Goal: Transaction & Acquisition: Purchase product/service

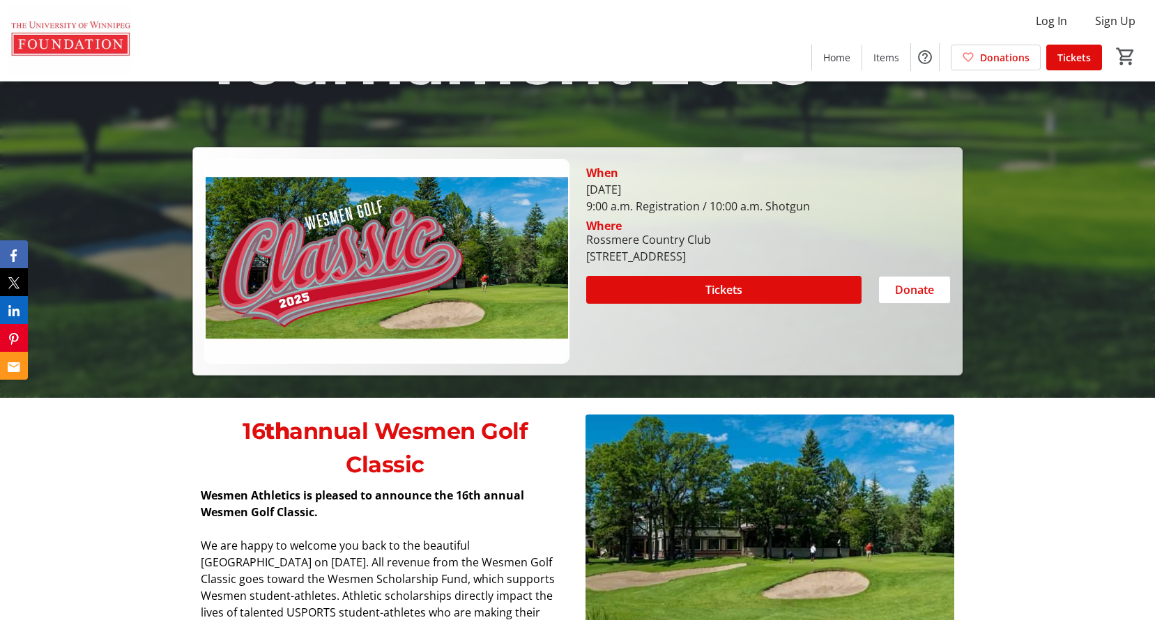
scroll to position [349, 0]
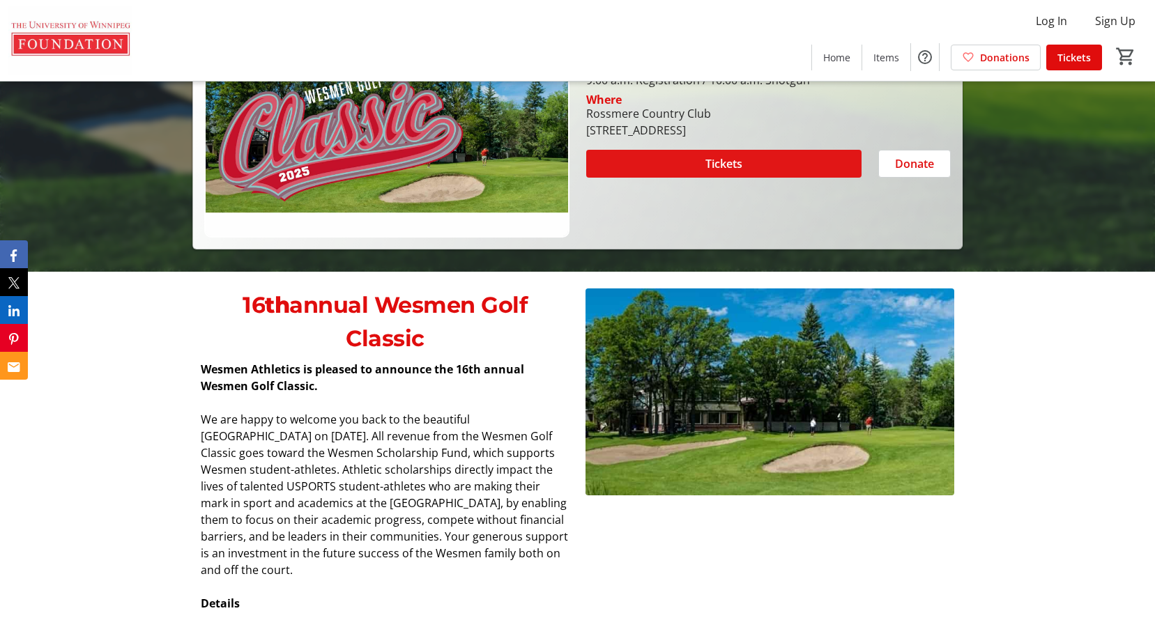
click at [703, 159] on span at bounding box center [723, 163] width 275 height 33
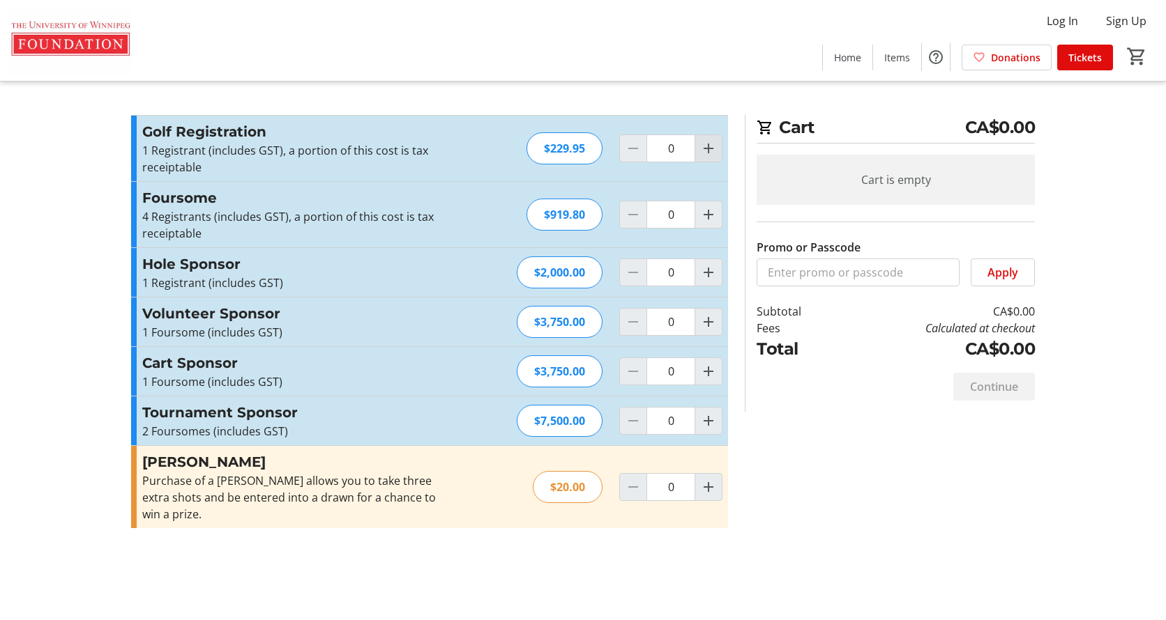
click at [700, 146] on mat-icon "Increment by one" at bounding box center [708, 148] width 17 height 17
click at [702, 147] on mat-icon "Increment by one" at bounding box center [708, 148] width 17 height 17
click at [703, 147] on mat-icon "Increment by one" at bounding box center [708, 148] width 17 height 17
type input "4"
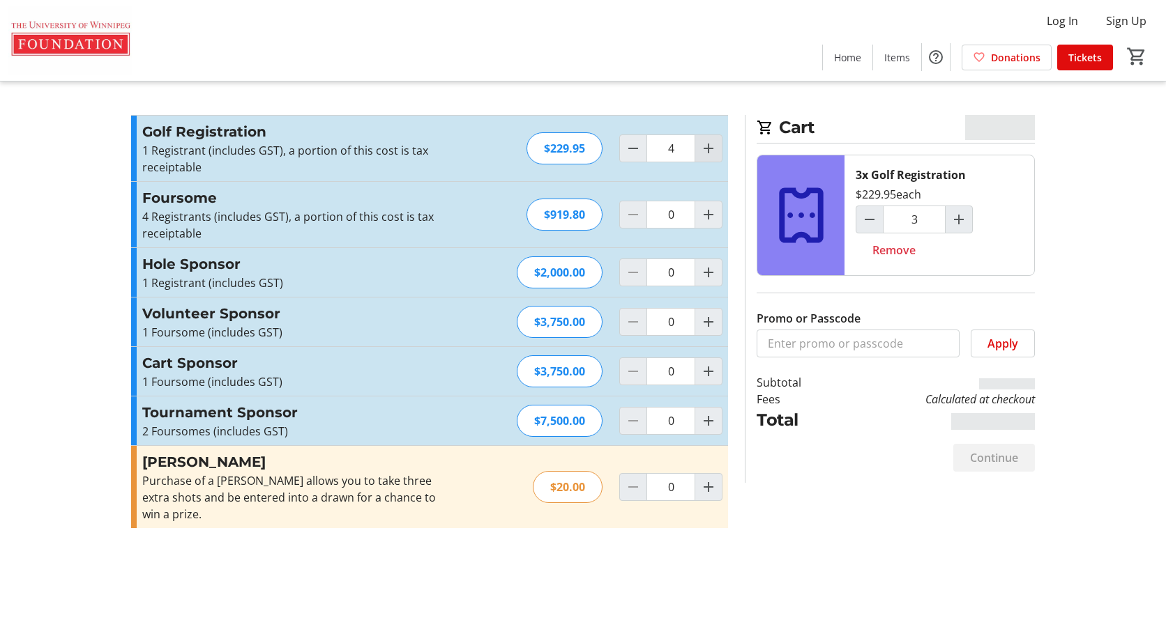
type input "4"
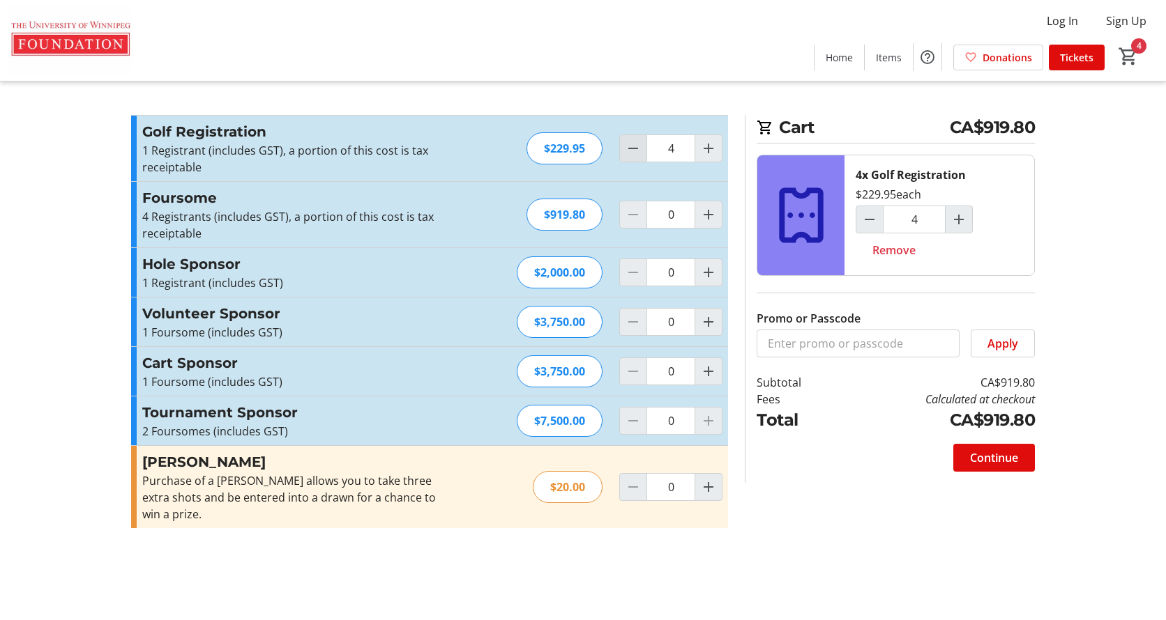
click at [634, 148] on mat-icon "Decrement by one" at bounding box center [633, 148] width 17 height 17
type input "0"
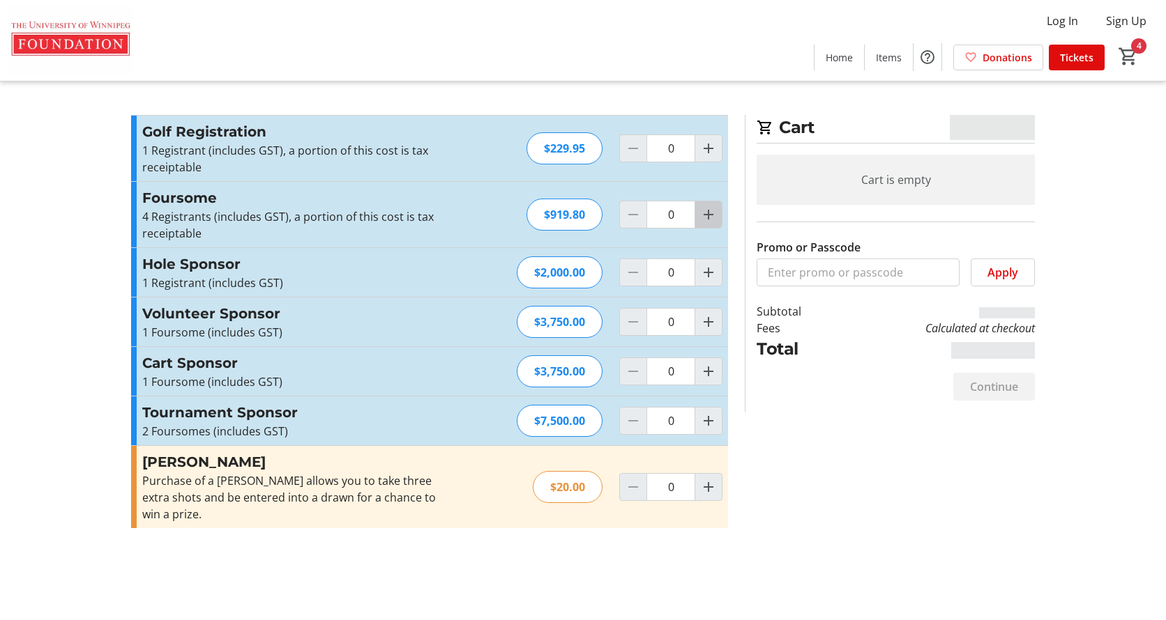
click at [707, 220] on mat-icon "Increment by one" at bounding box center [708, 214] width 17 height 17
type input "1"
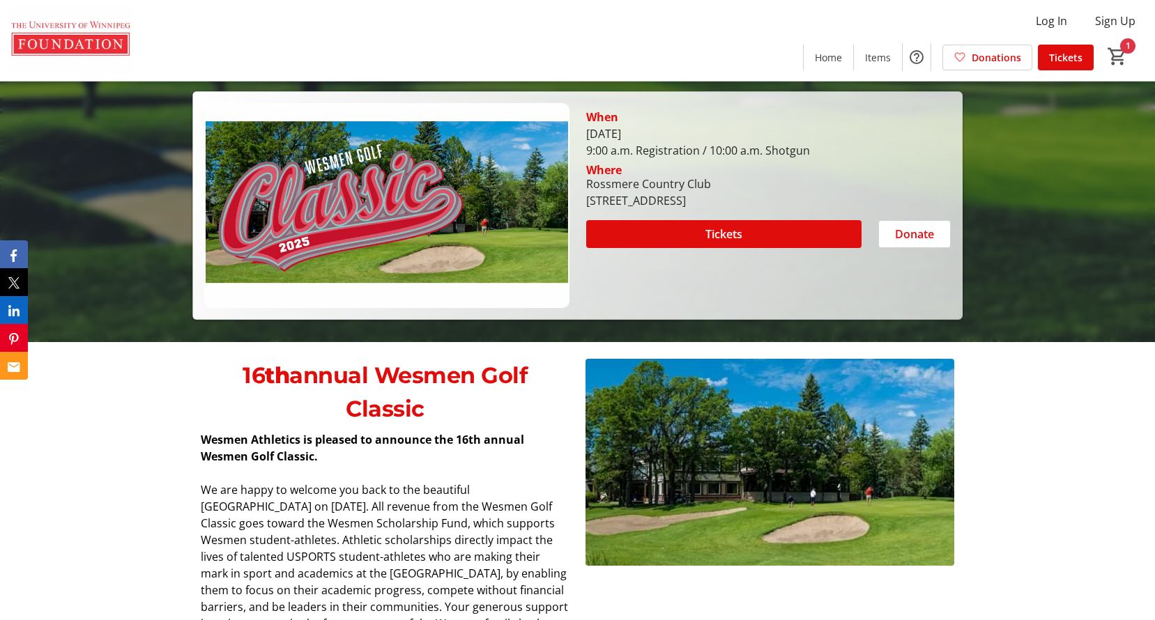
scroll to position [70, 0]
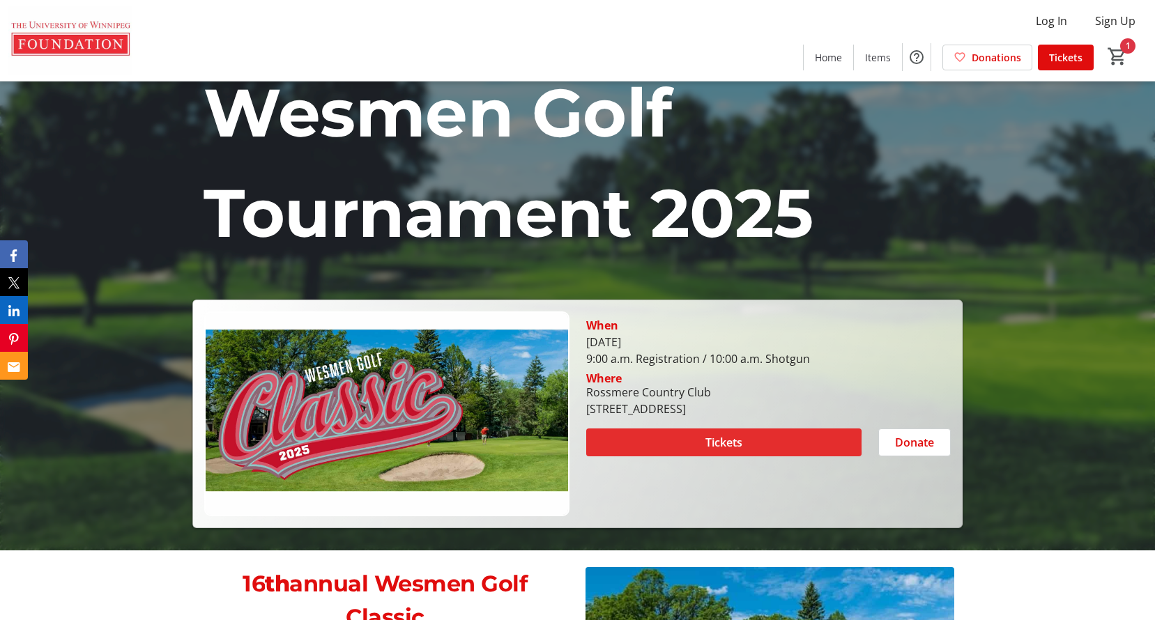
click at [708, 442] on span "Tickets" at bounding box center [724, 442] width 37 height 17
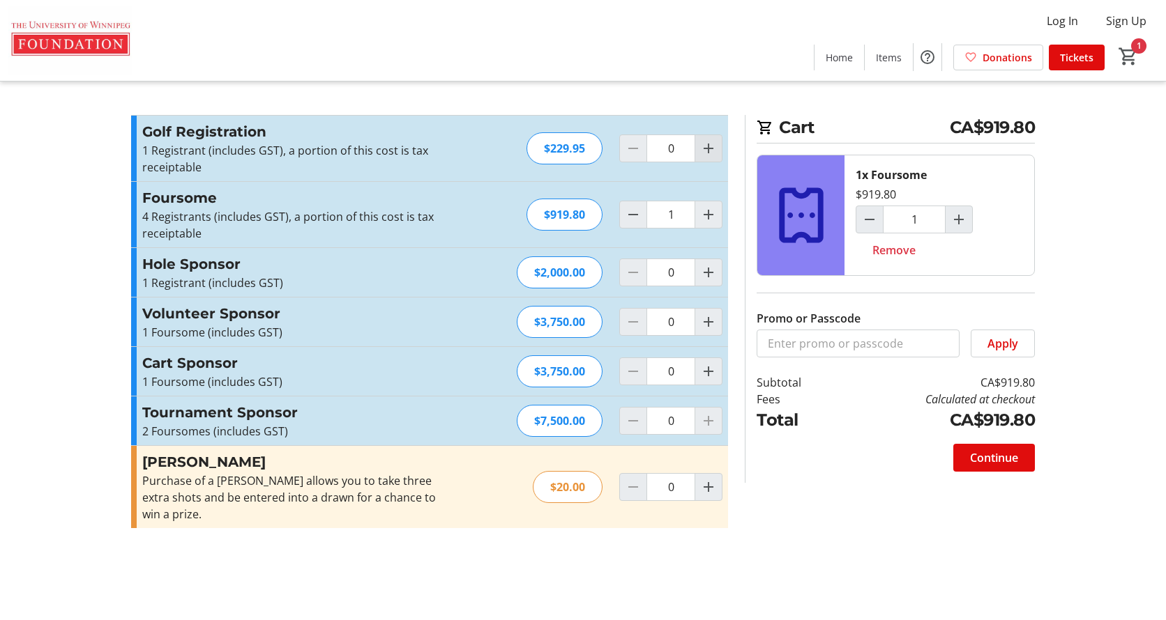
click at [710, 153] on mat-icon "Increment by one" at bounding box center [708, 148] width 17 height 17
type input "2"
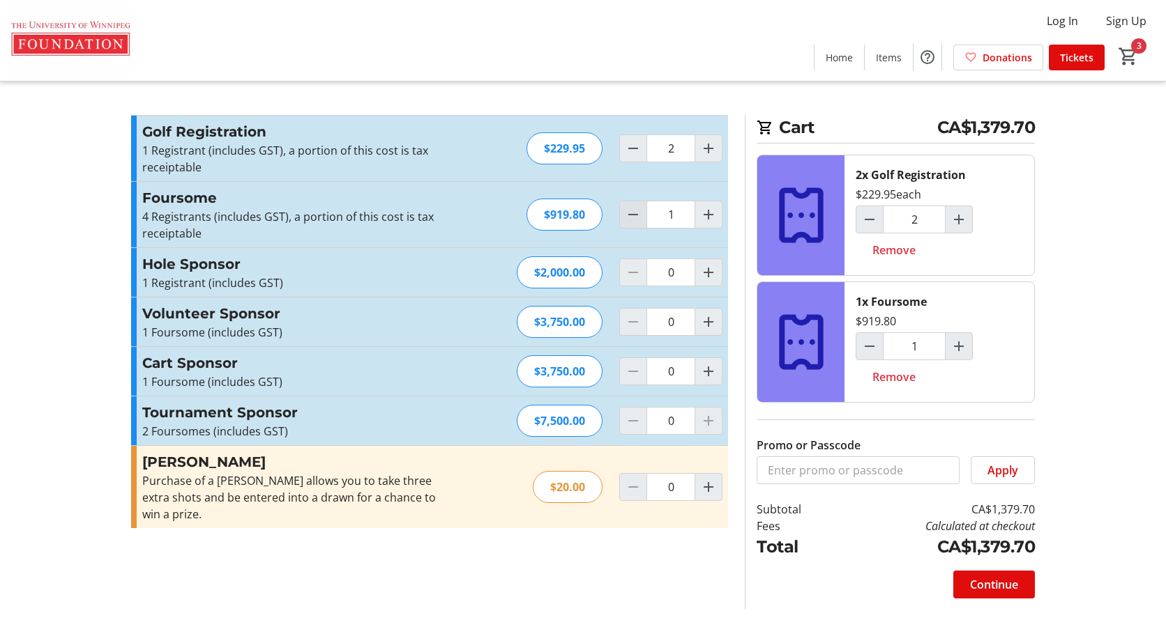
click at [639, 215] on mat-icon "Decrement by one" at bounding box center [633, 214] width 17 height 17
type input "0"
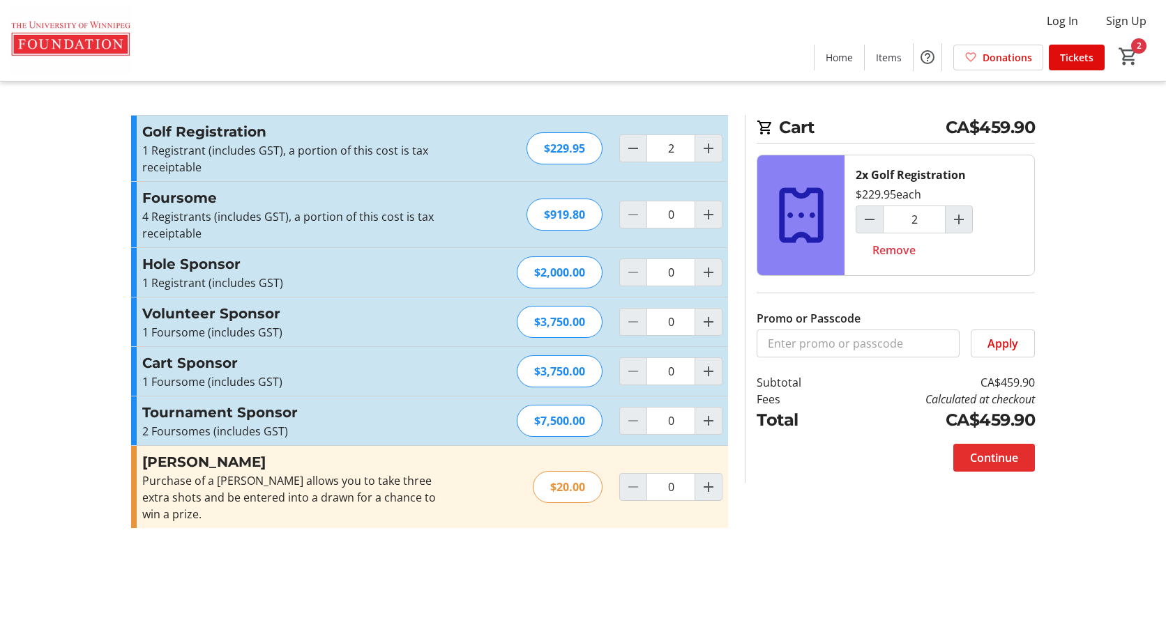
click at [995, 460] on span "Continue" at bounding box center [994, 458] width 48 height 17
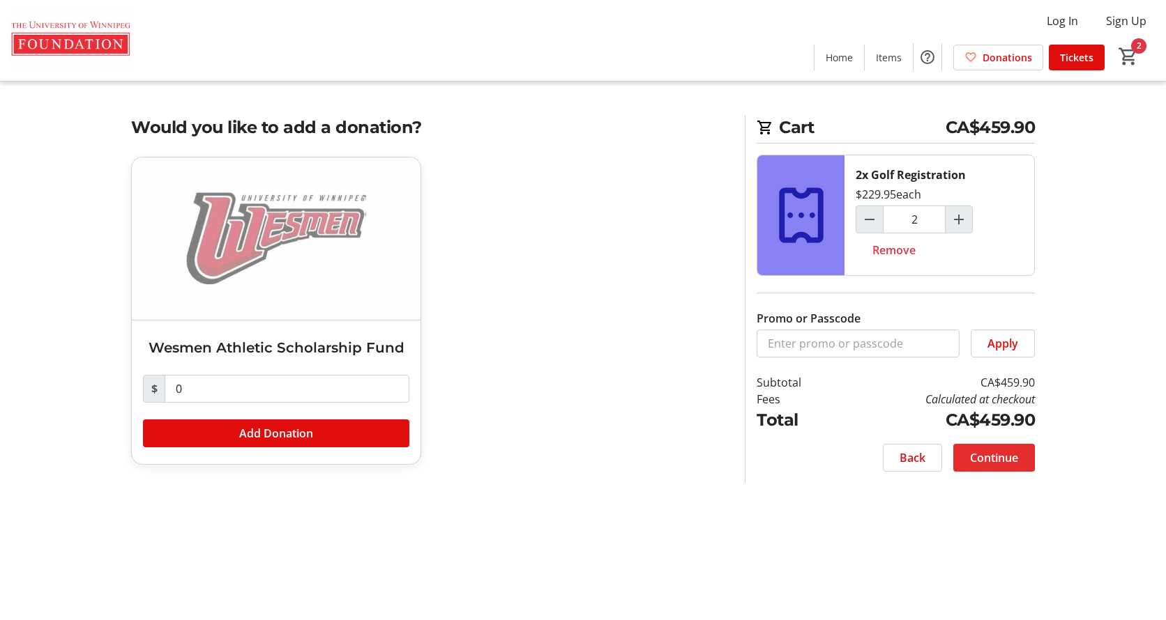
click at [983, 458] on span "Continue" at bounding box center [994, 458] width 48 height 17
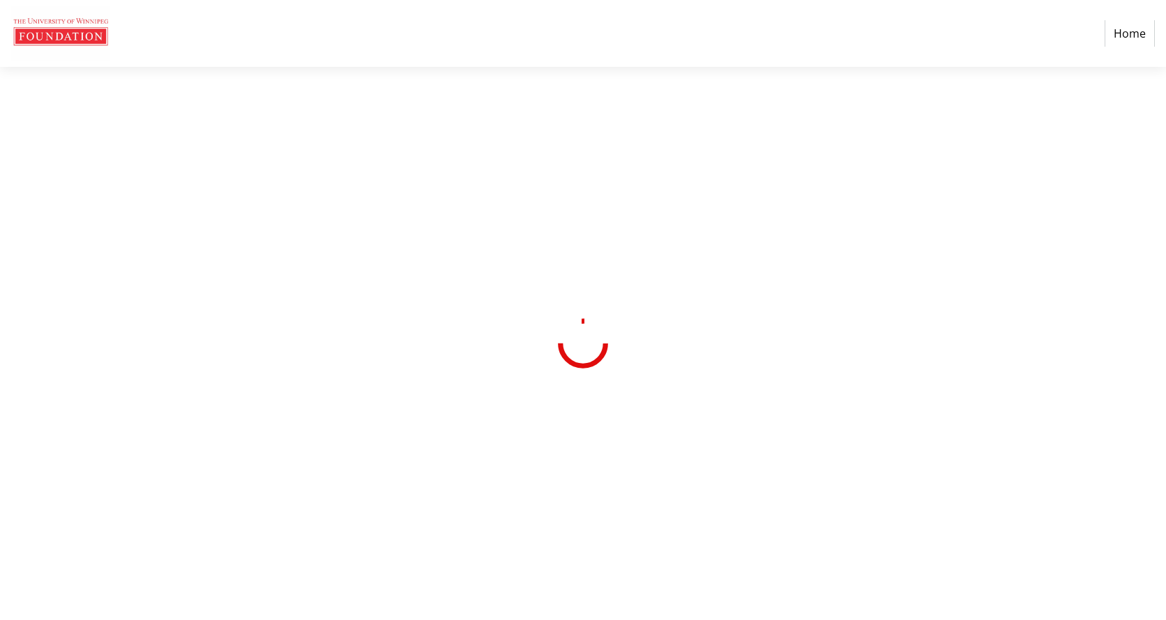
select select "CA"
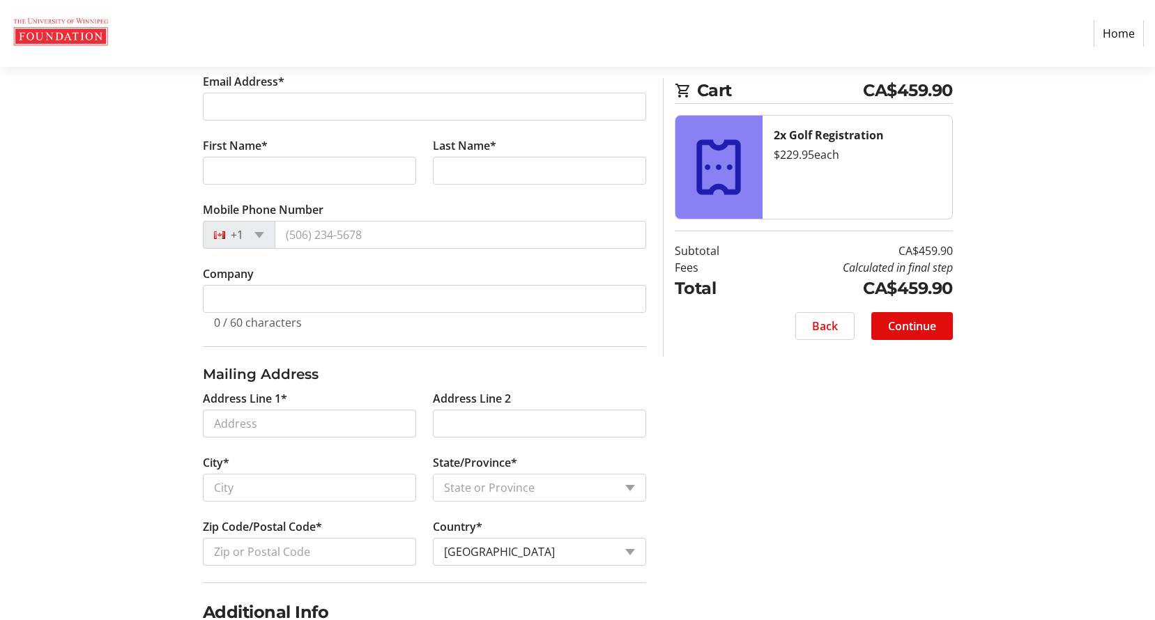
scroll to position [279, 0]
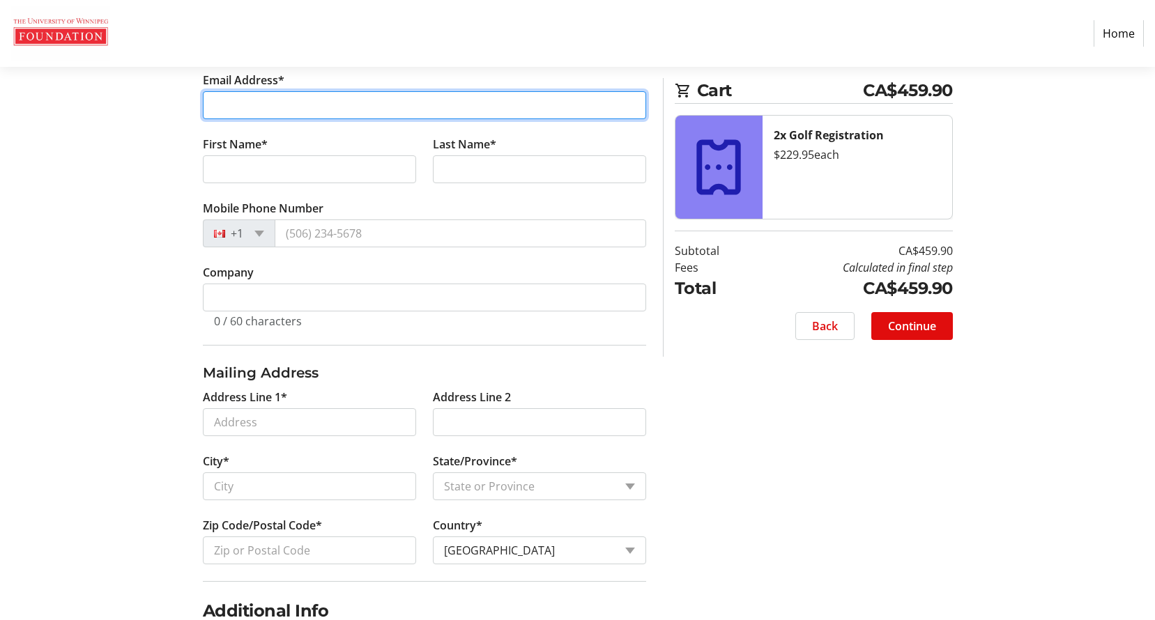
click at [273, 96] on input "Email Address*" at bounding box center [424, 105] width 443 height 28
type input "[EMAIL_ADDRESS][DOMAIN_NAME]"
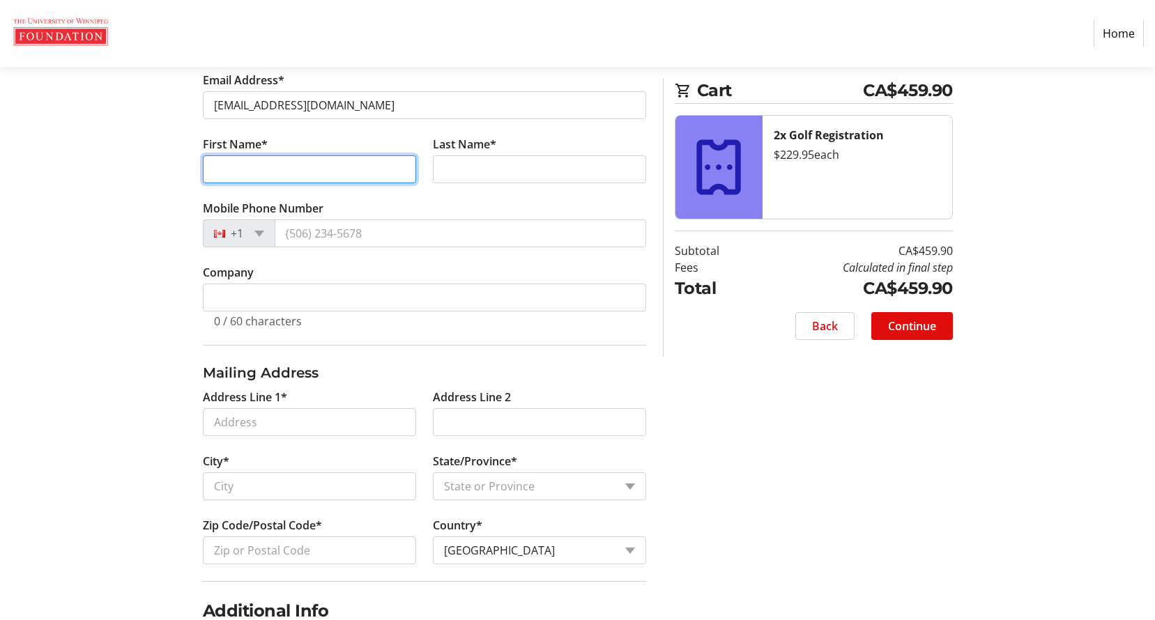
type input "Cara"
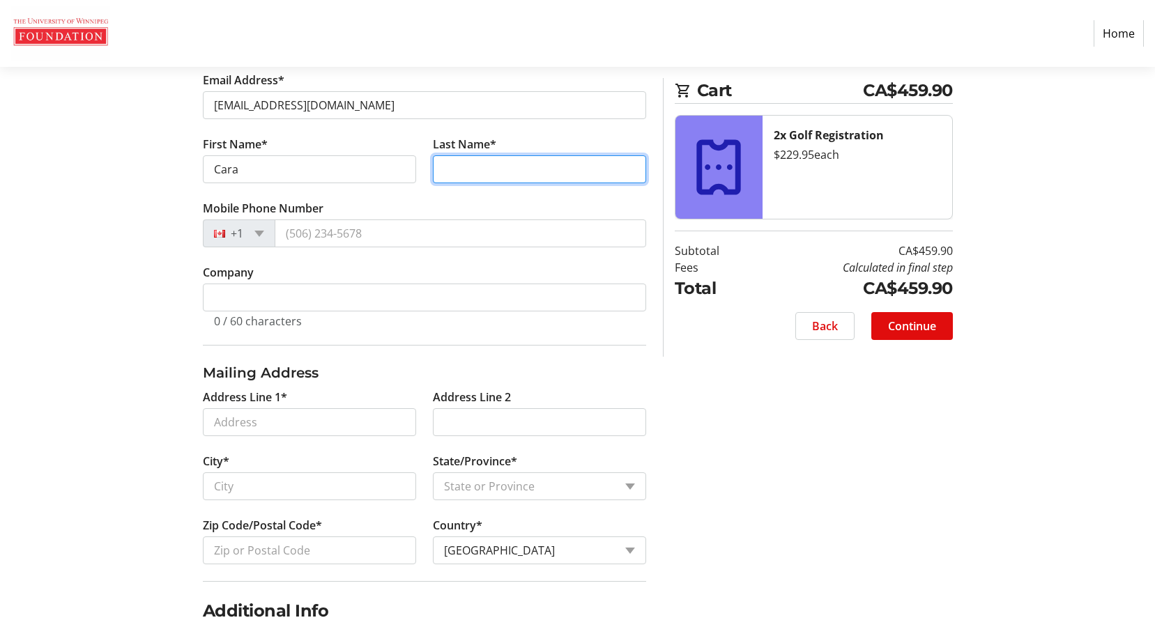
type input "Isaak"
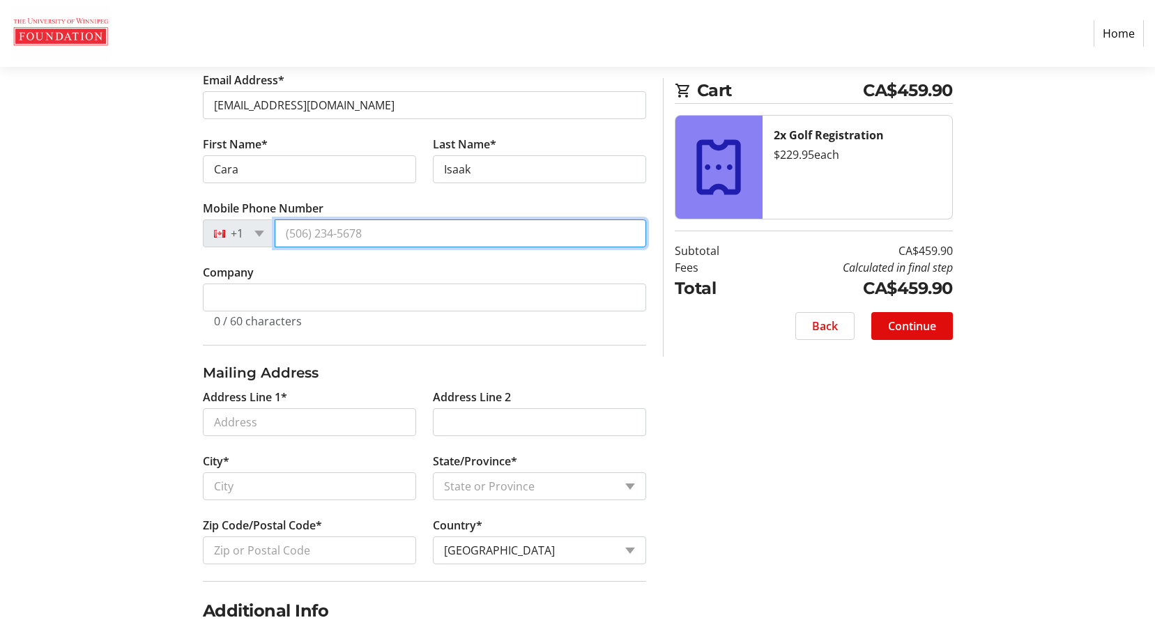
type input "[PHONE_NUMBER]"
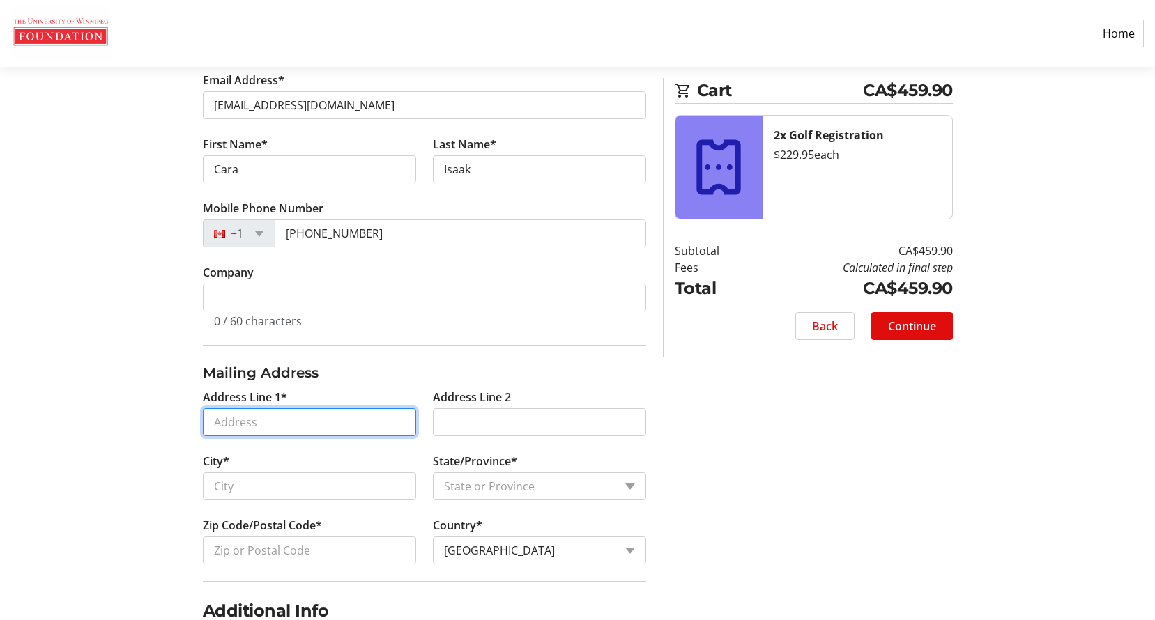
type input "[STREET_ADDRESS][PERSON_NAME]"
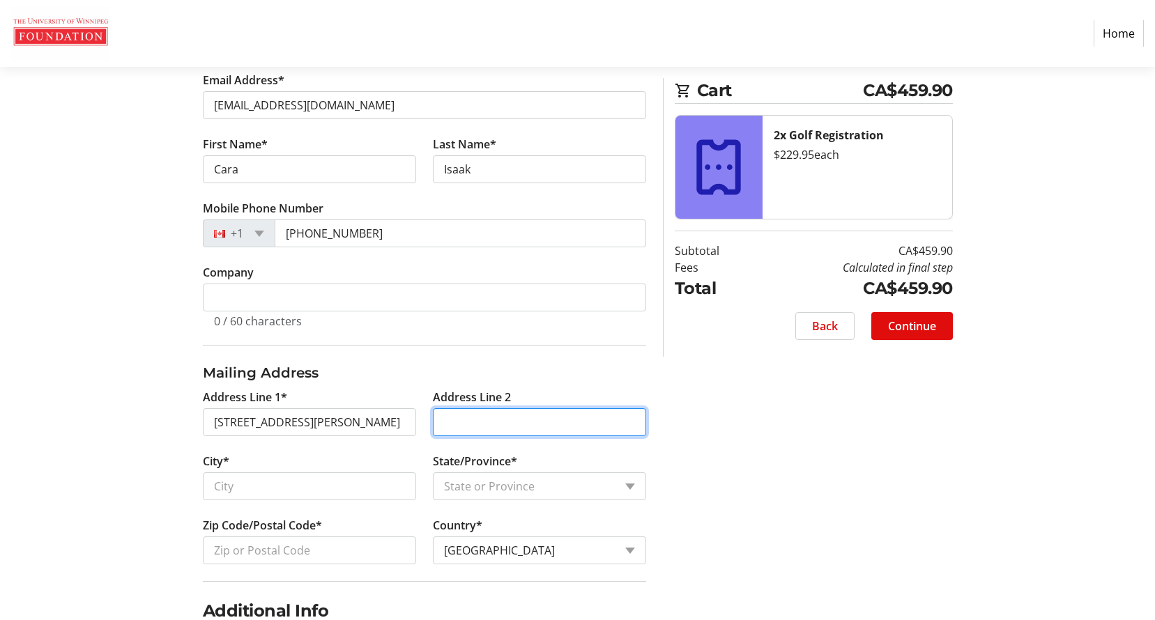
type input "[STREET_ADDRESS][PERSON_NAME]"
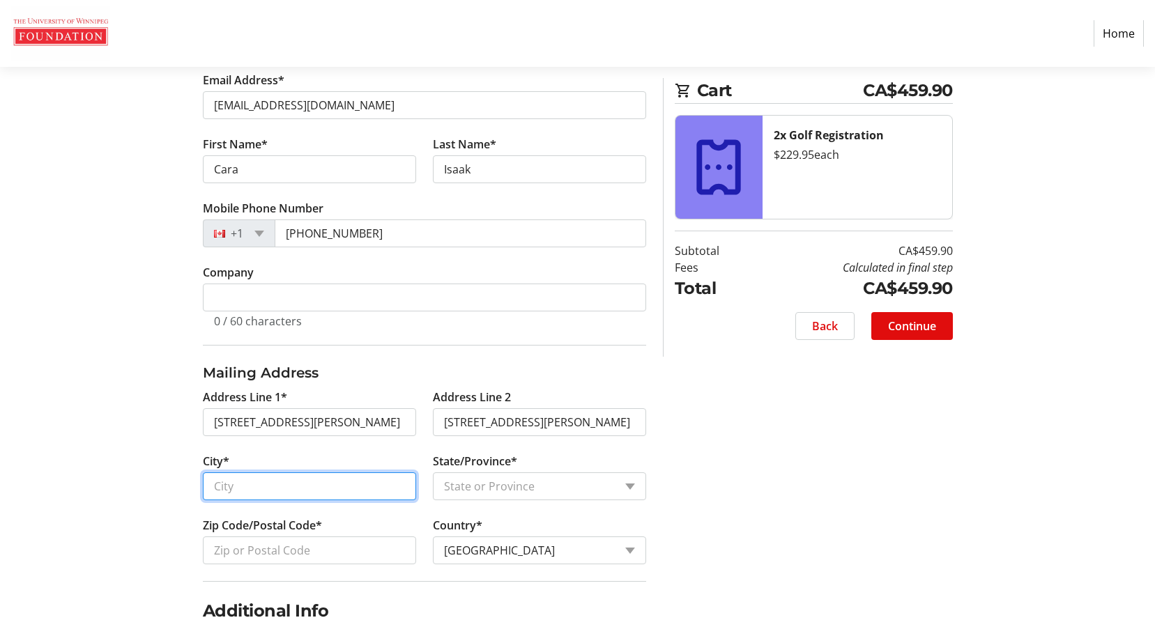
type input "[GEOGRAPHIC_DATA]"
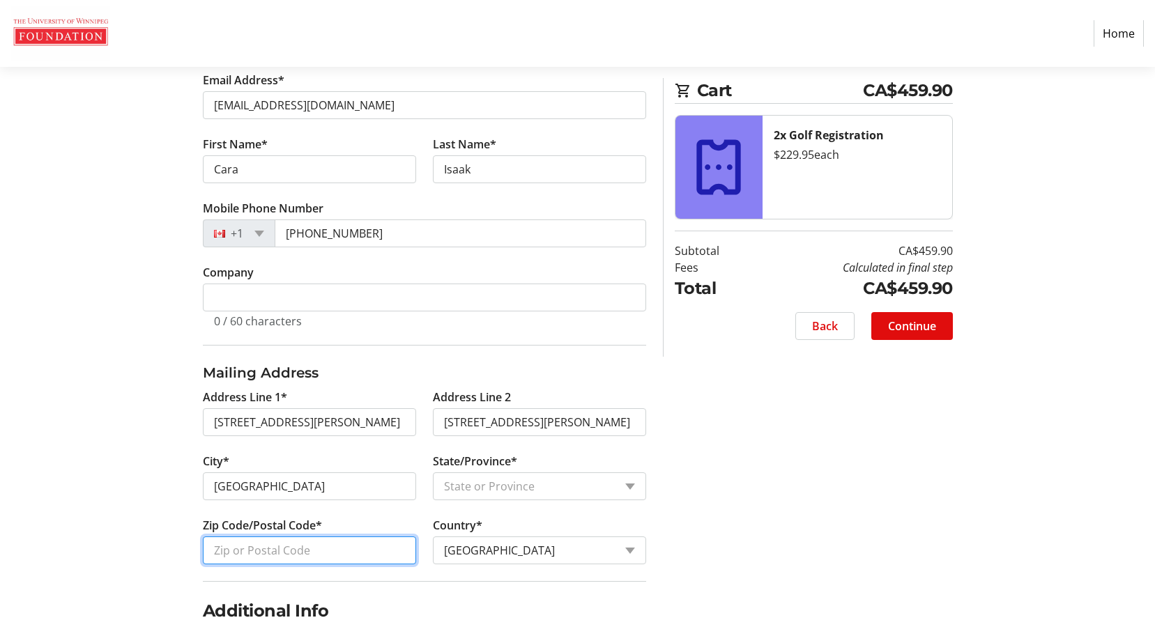
type input "R3R 3T2"
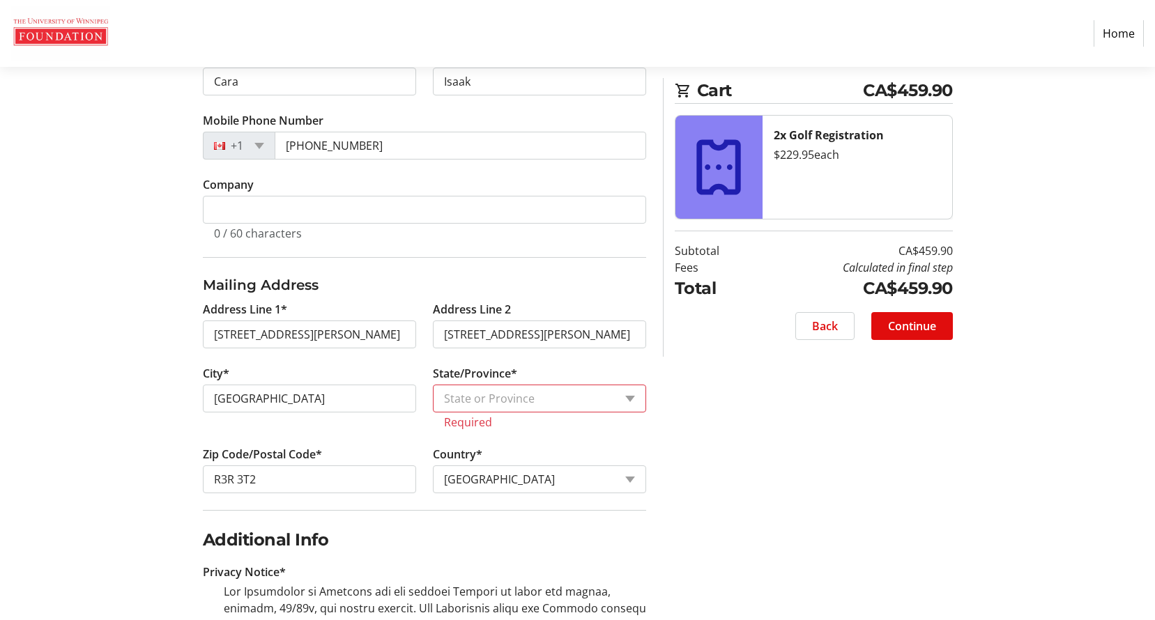
scroll to position [488, 0]
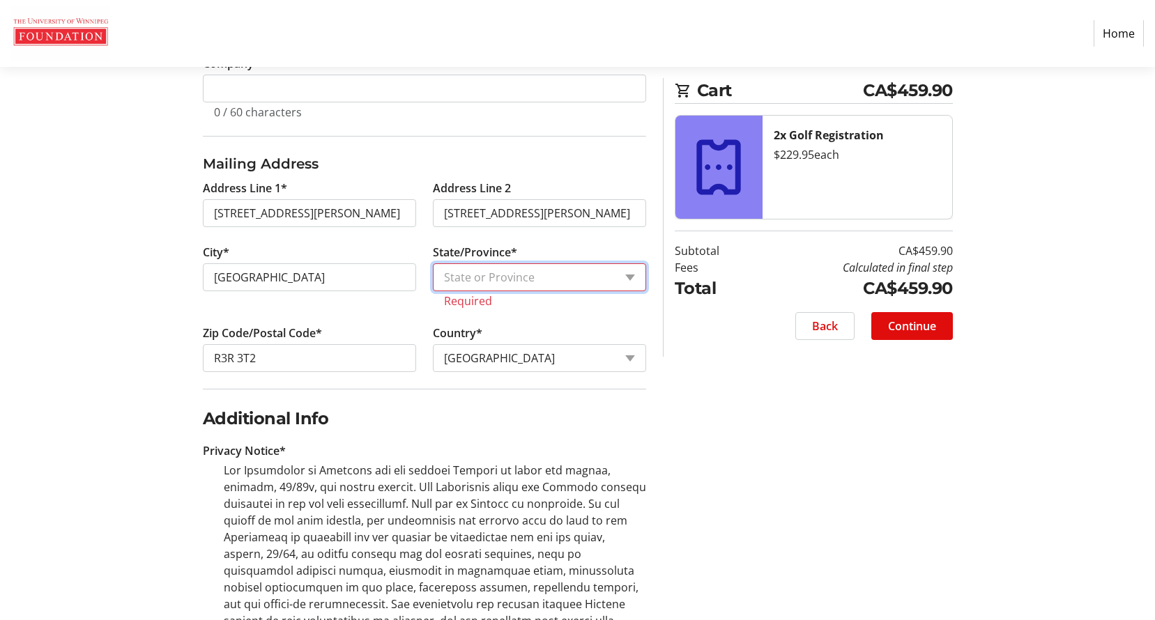
click at [515, 284] on select "State or Province State or Province [GEOGRAPHIC_DATA] [GEOGRAPHIC_DATA] [GEOGRA…" at bounding box center [539, 278] width 213 height 28
select select "MB"
click at [433, 264] on select "State or Province State or Province [GEOGRAPHIC_DATA] [GEOGRAPHIC_DATA] [GEOGRA…" at bounding box center [539, 278] width 213 height 28
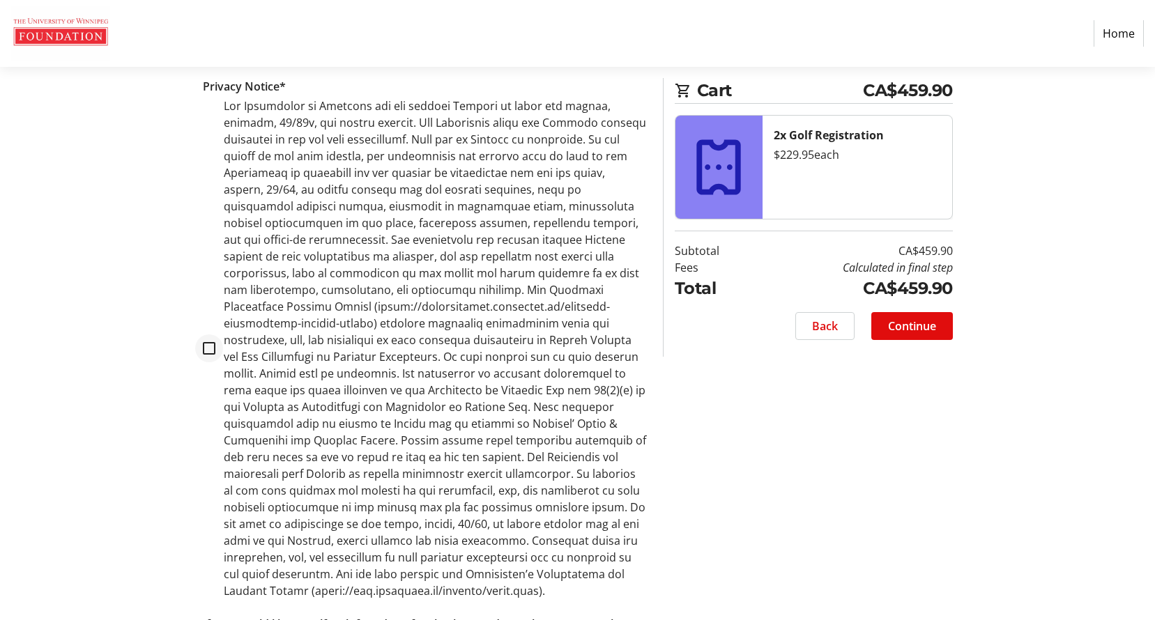
scroll to position [913, 0]
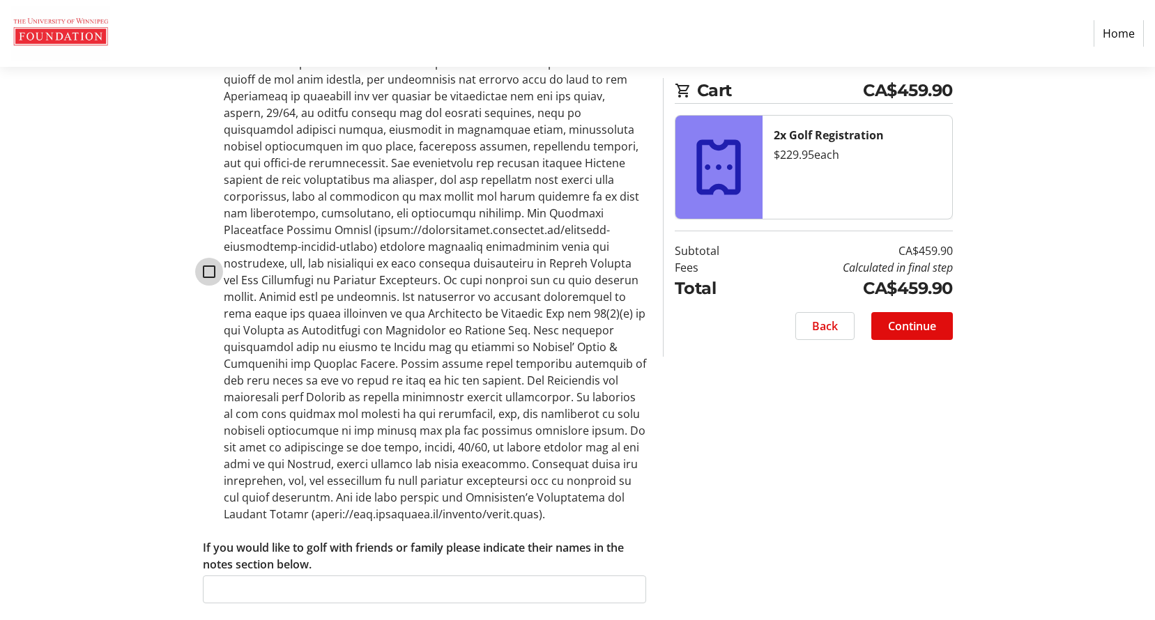
click at [204, 268] on input "checkbox" at bounding box center [209, 272] width 13 height 13
checkbox input "true"
click at [931, 335] on span at bounding box center [912, 326] width 82 height 33
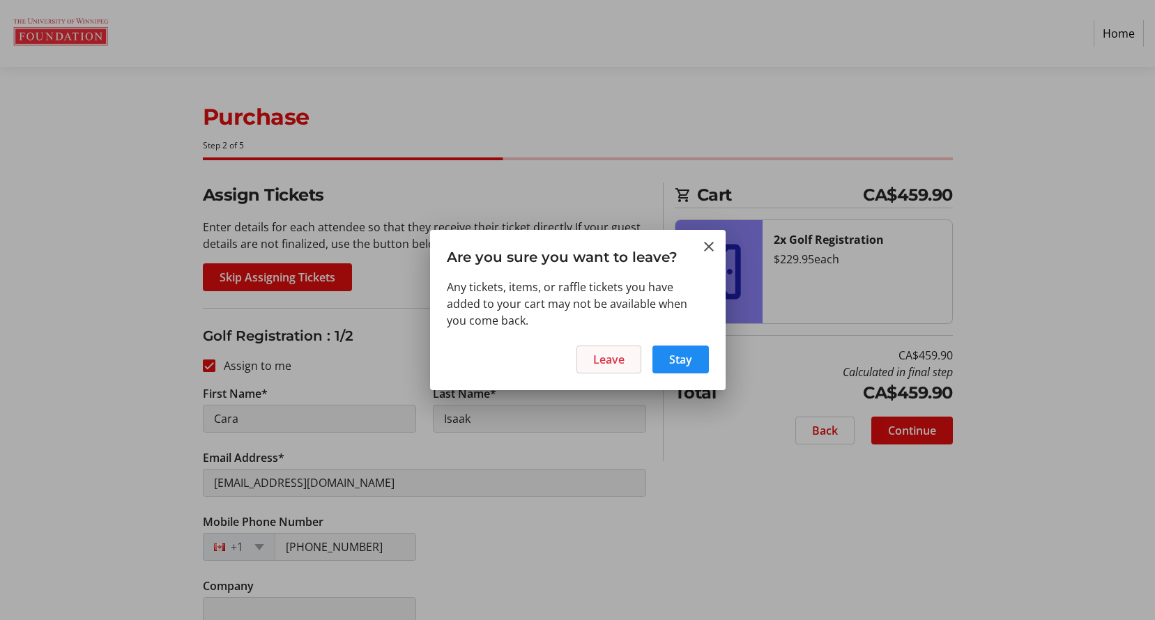
click at [628, 357] on span at bounding box center [608, 359] width 63 height 33
